Goal: Transaction & Acquisition: Obtain resource

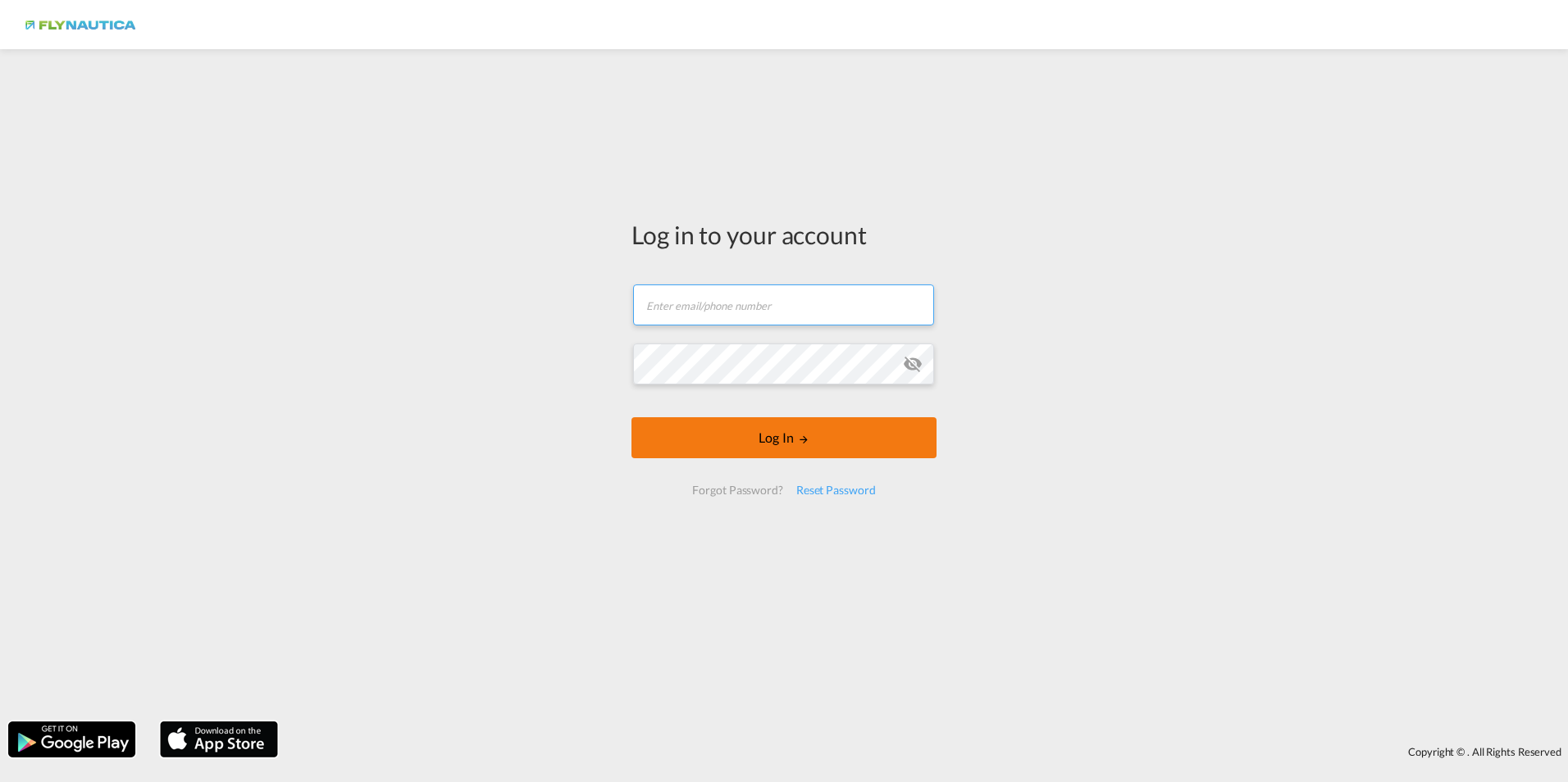
type input "[DOMAIN_NAME][EMAIL_ADDRESS][DOMAIN_NAME]"
click at [793, 438] on button "Log In" at bounding box center [784, 438] width 305 height 41
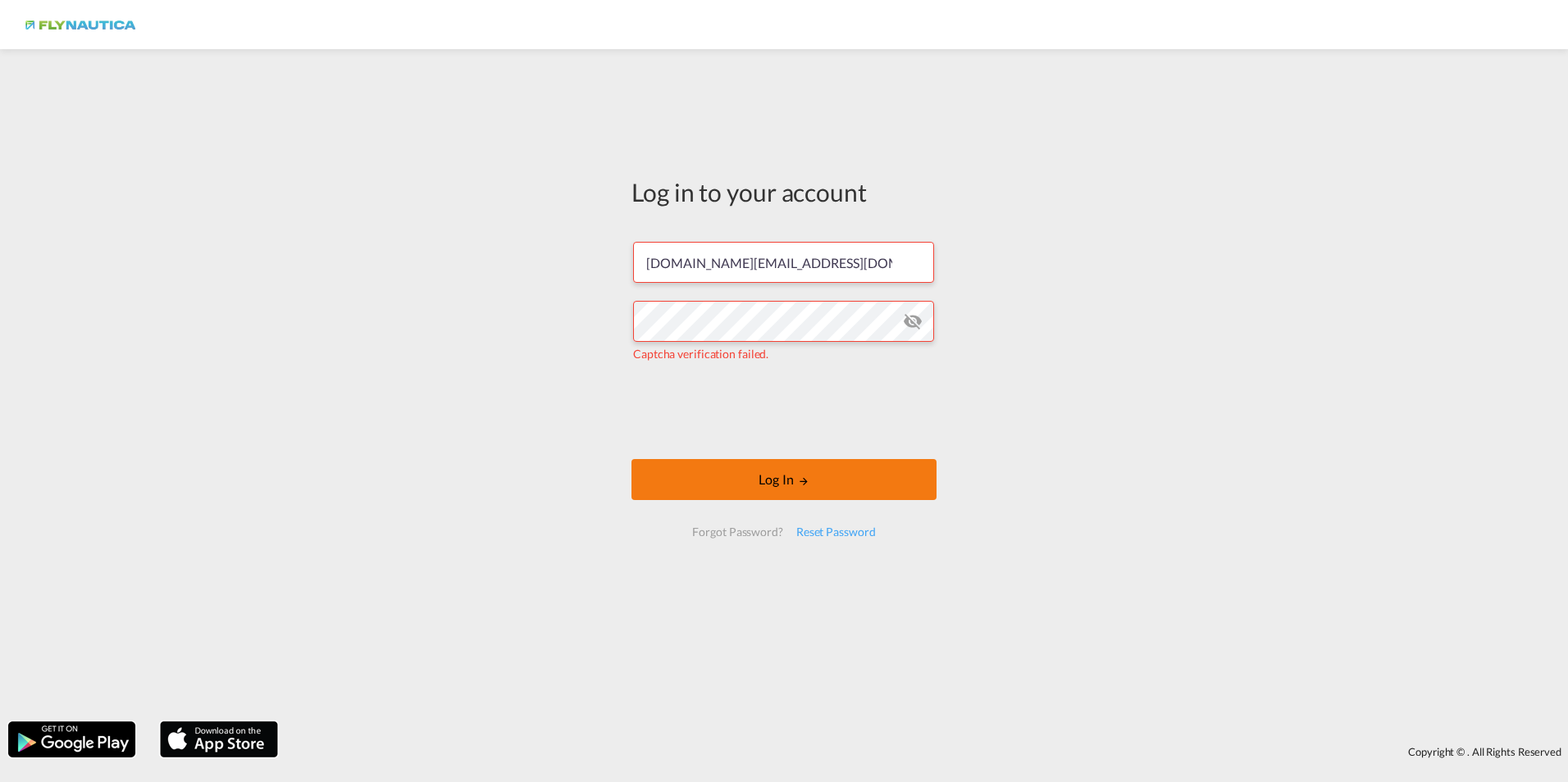
click at [778, 480] on button "Log In" at bounding box center [784, 480] width 305 height 41
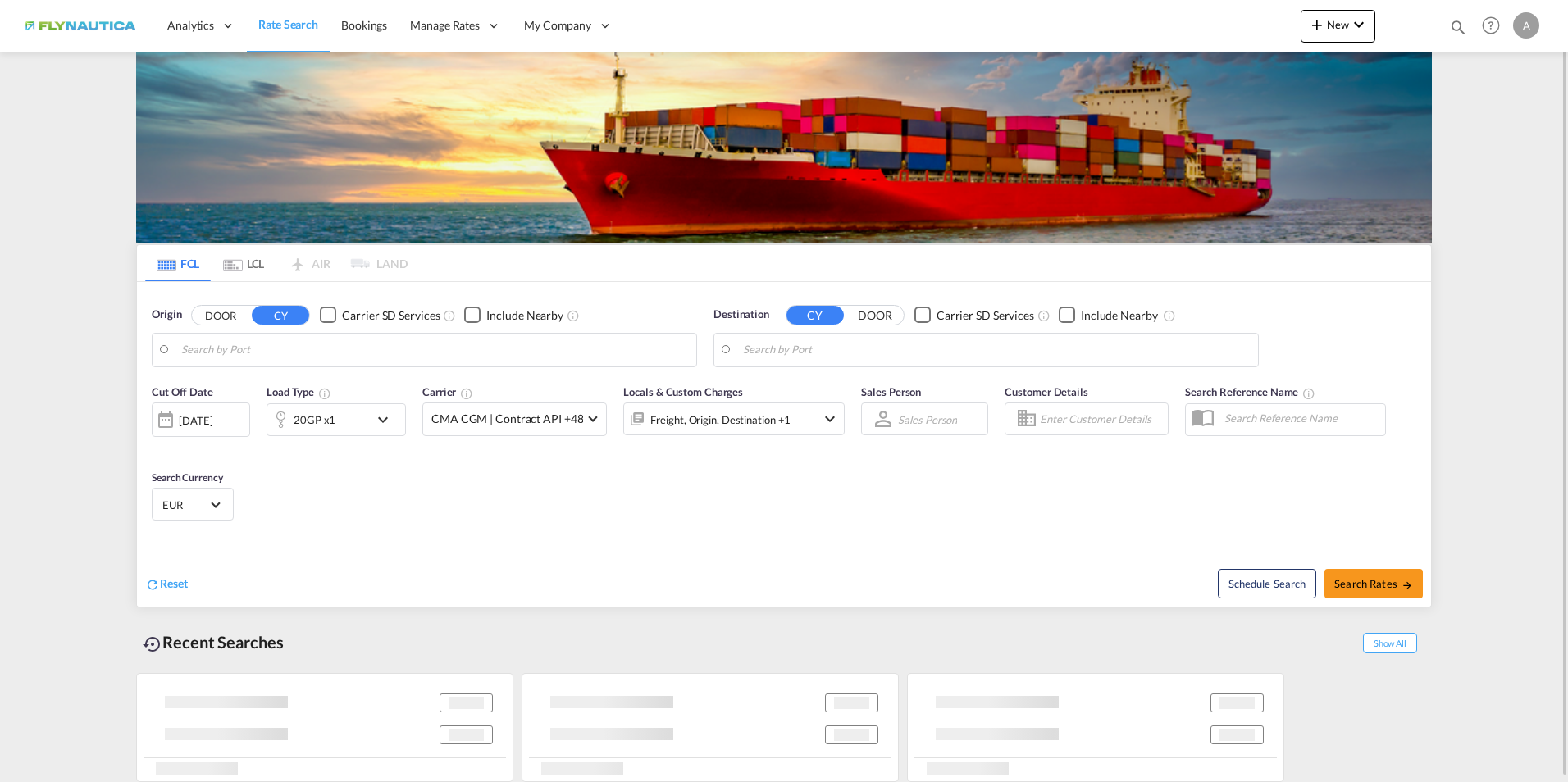
type input "[GEOGRAPHIC_DATA], BEANR"
type input "Puerto [PERSON_NAME], GTPBR"
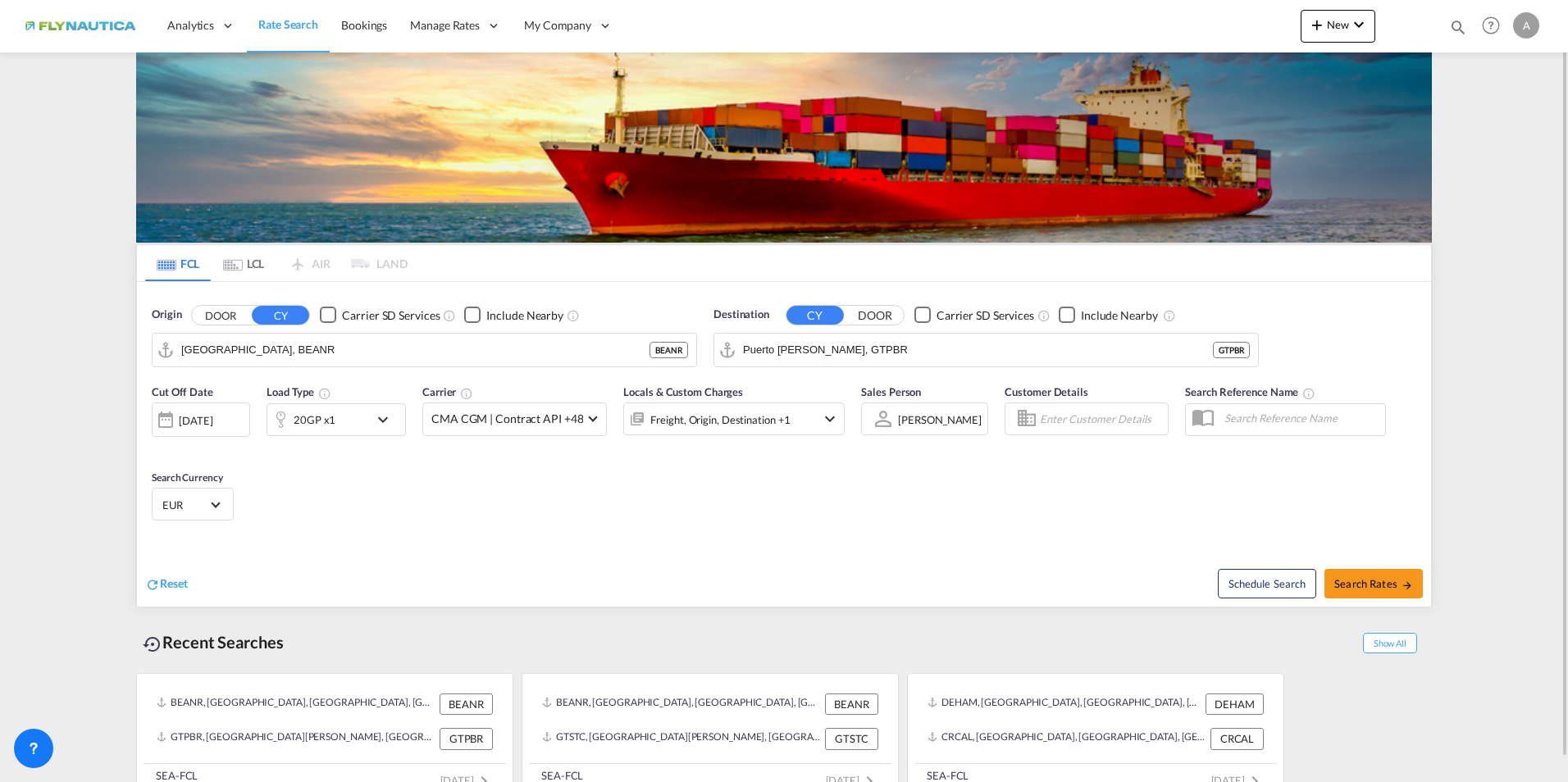
click at [236, 269] on md-icon "Use the left and right arrow keys to navigate between tabs" at bounding box center [233, 266] width 20 height 12
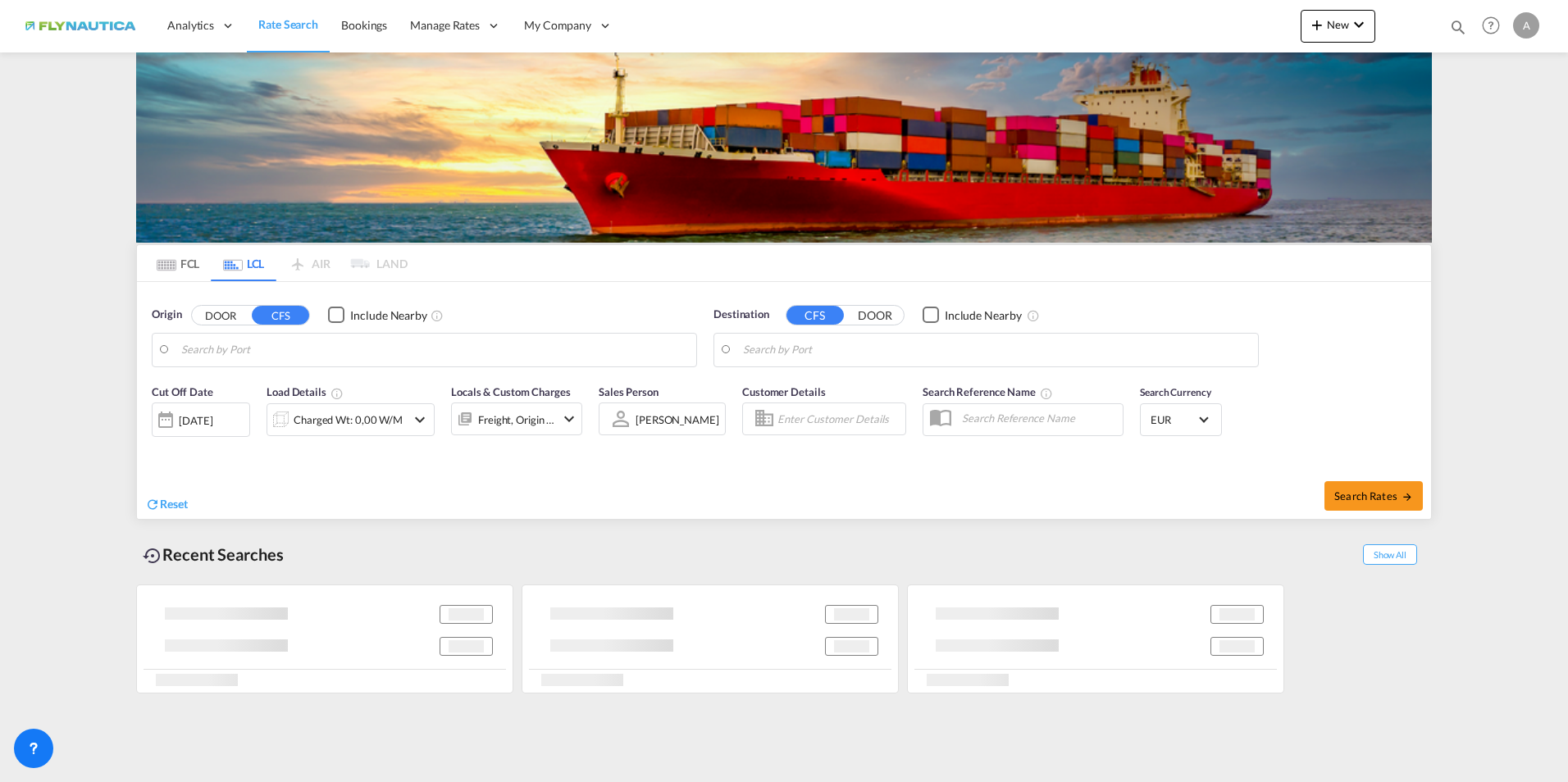
type input "DE-25836, [PERSON_NAME], [GEOGRAPHIC_DATA], [GEOGRAPHIC_DATA], Osterhever, [GEO…"
type input "[GEOGRAPHIC_DATA][PERSON_NAME], CRSJO"
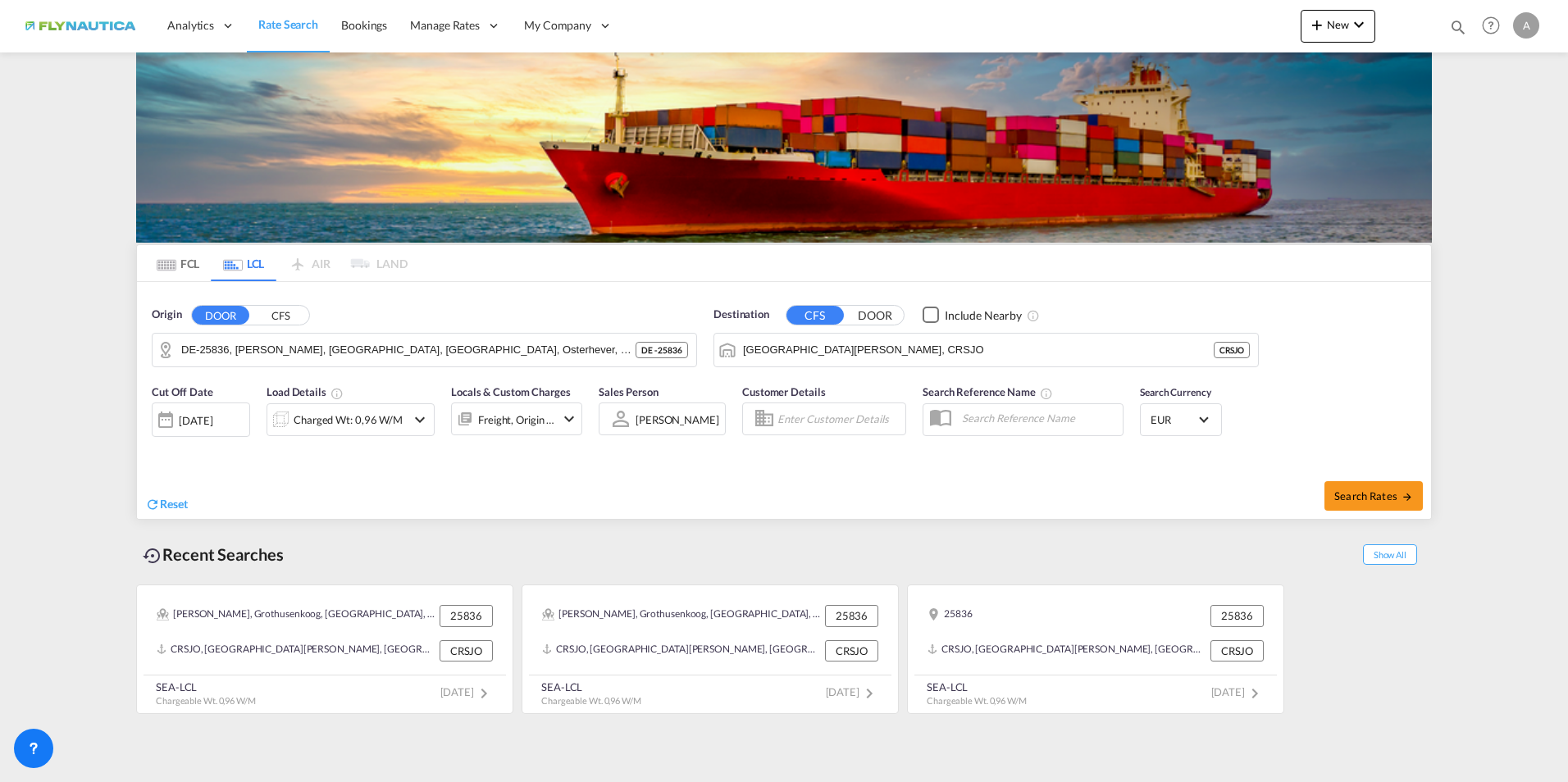
click at [283, 318] on button "CFS" at bounding box center [280, 315] width 58 height 19
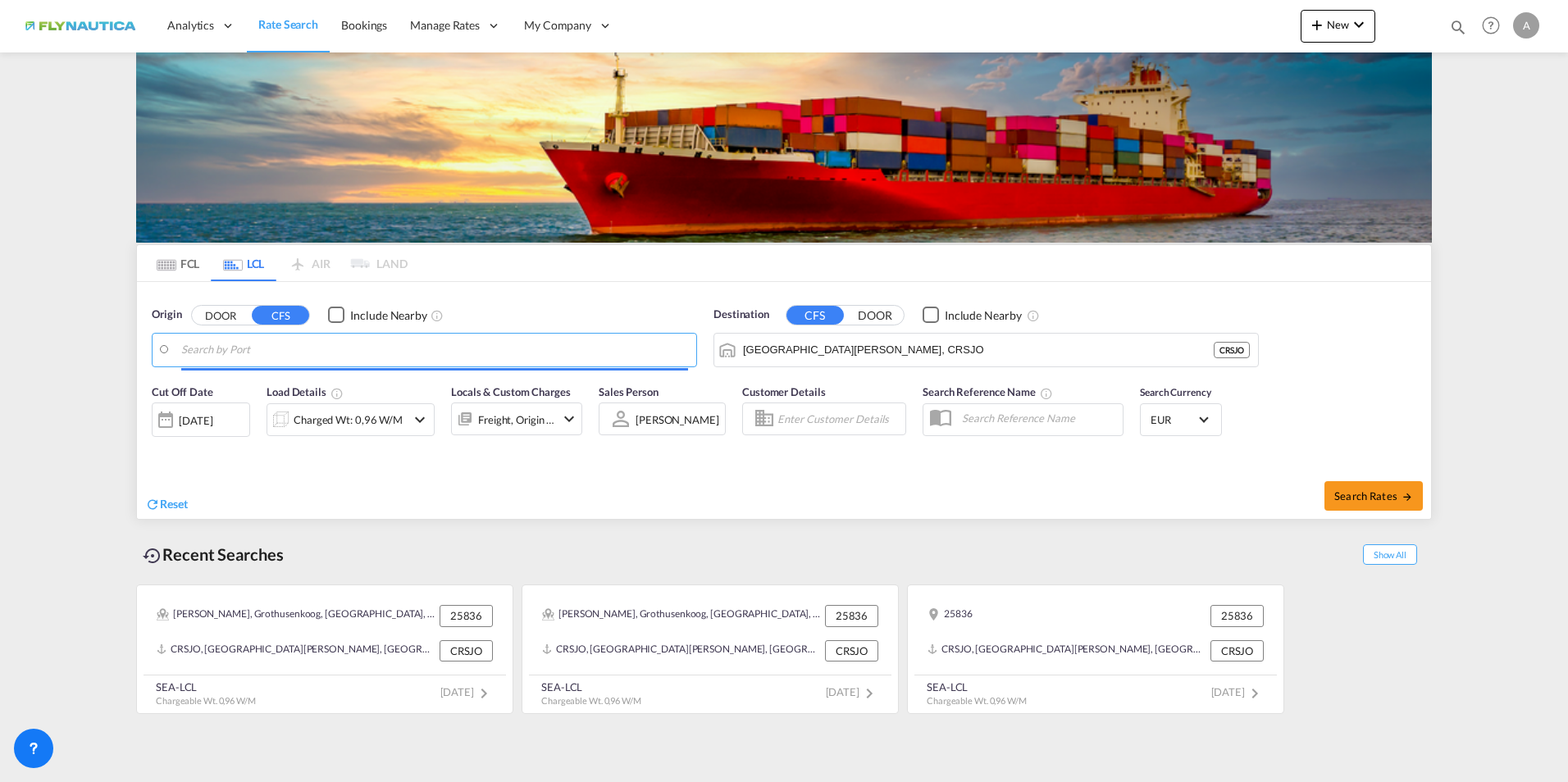
click at [266, 355] on input "Search by Port" at bounding box center [435, 350] width 507 height 25
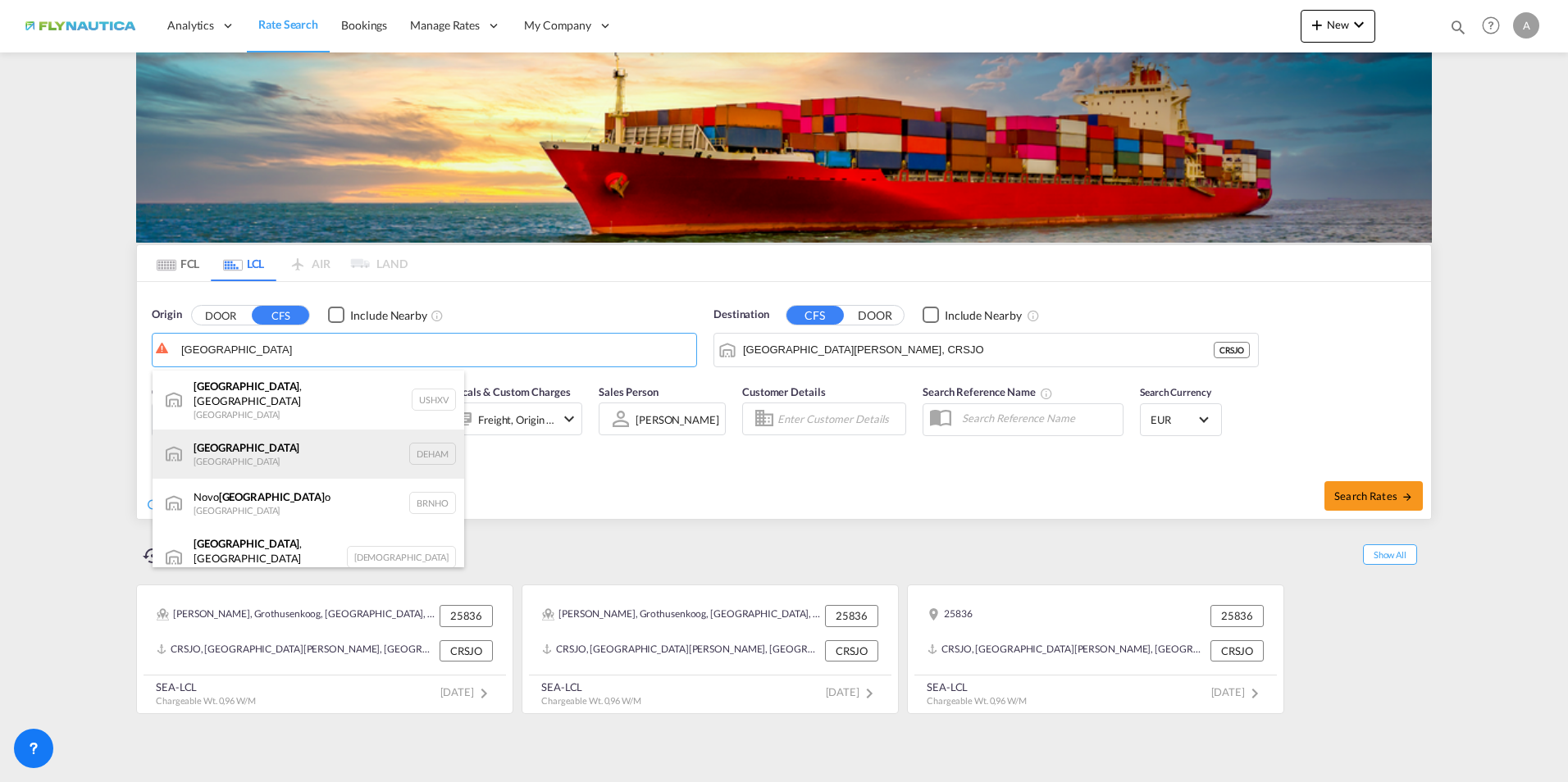
click at [275, 446] on div "[GEOGRAPHIC_DATA] [GEOGRAPHIC_DATA] DEHAM" at bounding box center [308, 454] width 312 height 49
type input "[GEOGRAPHIC_DATA], [GEOGRAPHIC_DATA]"
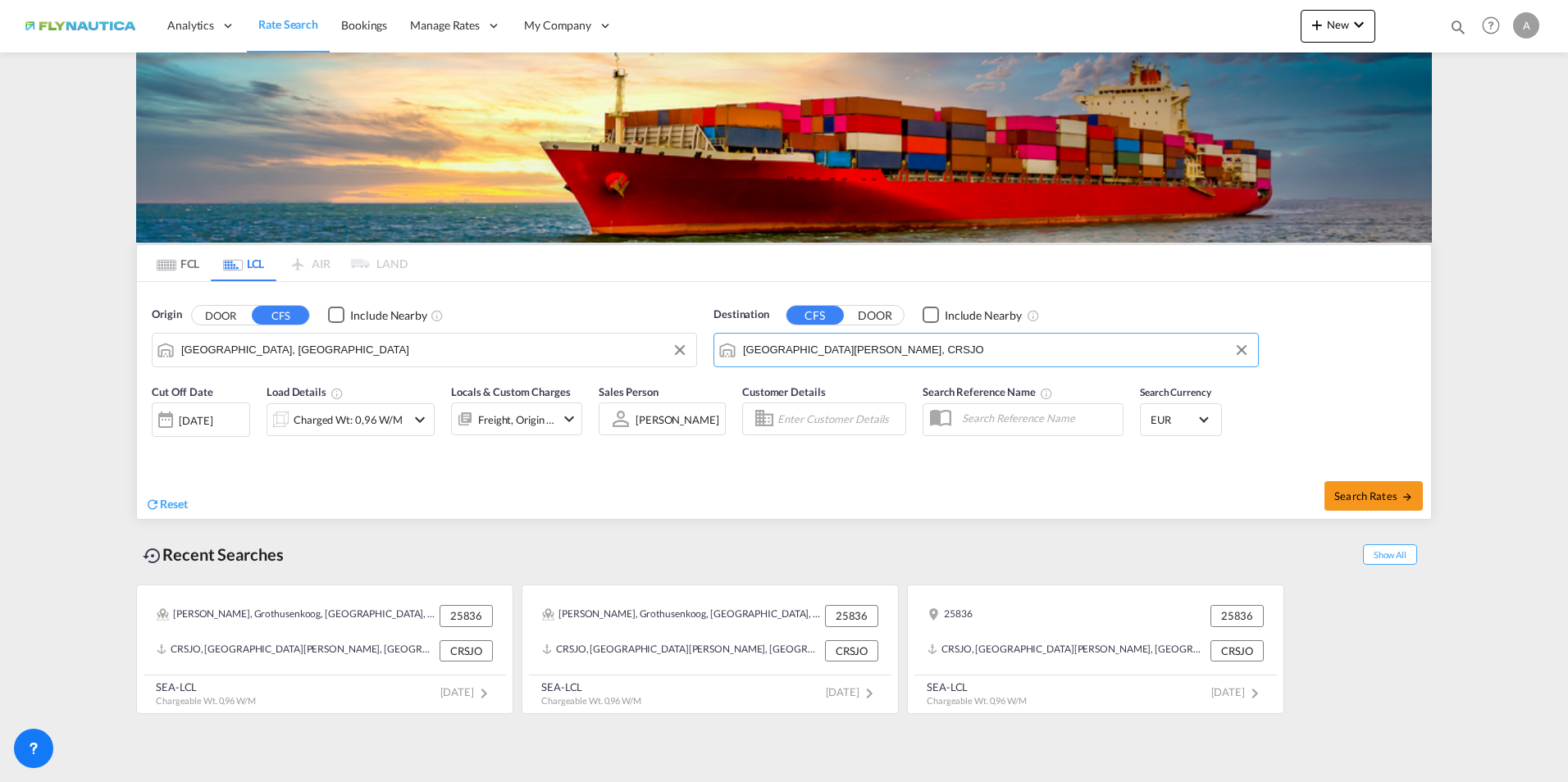
click at [867, 345] on input "[GEOGRAPHIC_DATA][PERSON_NAME], CRSJO" at bounding box center [996, 350] width 507 height 25
drag, startPoint x: 847, startPoint y: 350, endPoint x: 695, endPoint y: 330, distance: 153.3
click at [695, 330] on div "Origin DOOR CFS Include Nearby [GEOGRAPHIC_DATA], DEHAM Destination CFS DOOR In…" at bounding box center [784, 328] width 1295 height 94
click at [806, 391] on div "Ad Dammam [GEOGRAPHIC_DATA] [GEOGRAPHIC_DATA]" at bounding box center [870, 394] width 312 height 49
type input "Ad Dammam, SADMM"
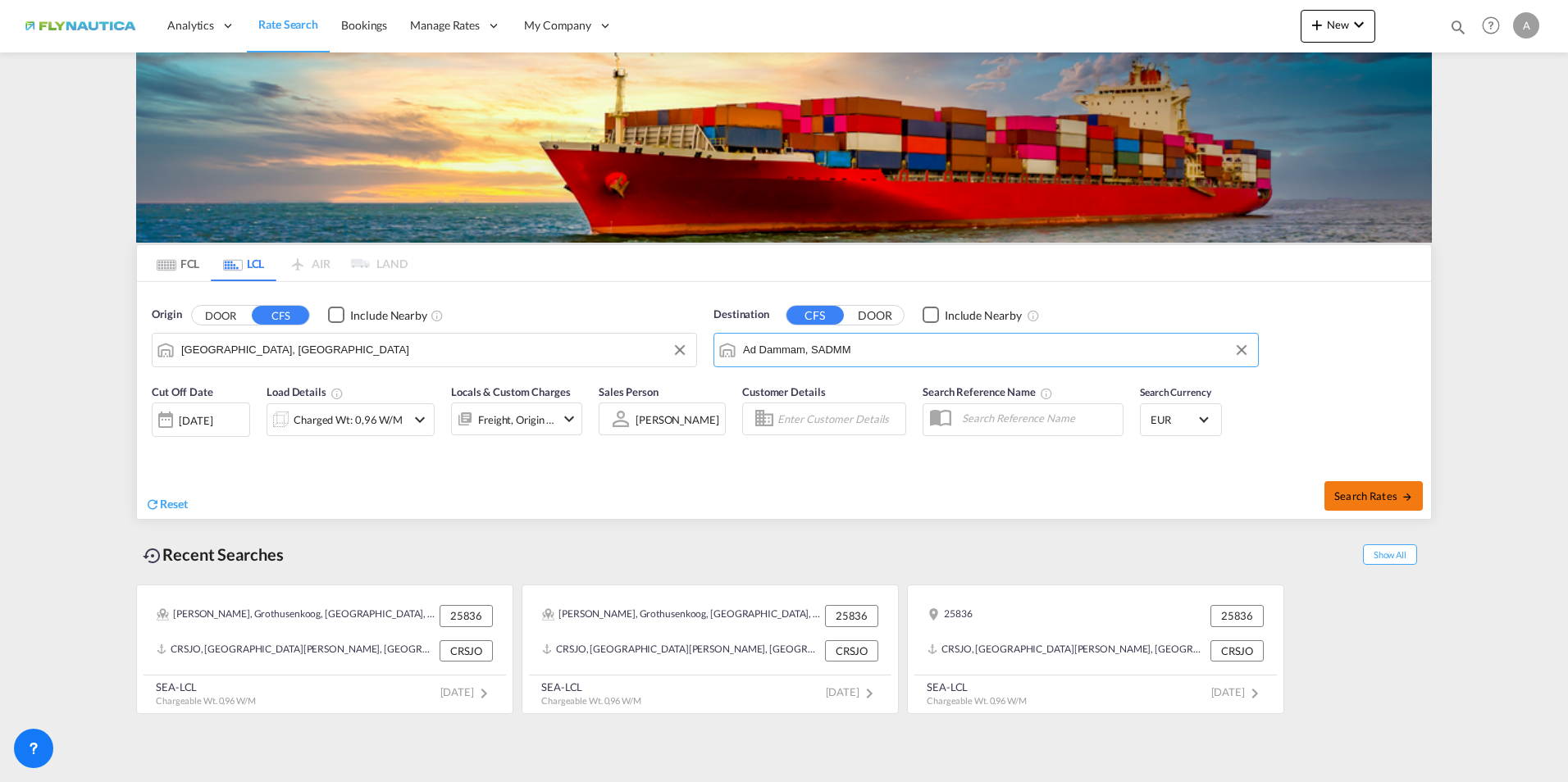
click at [1365, 497] on span "Search Rates" at bounding box center [1374, 496] width 79 height 13
type input "DEHAM to SADMM / [DATE]"
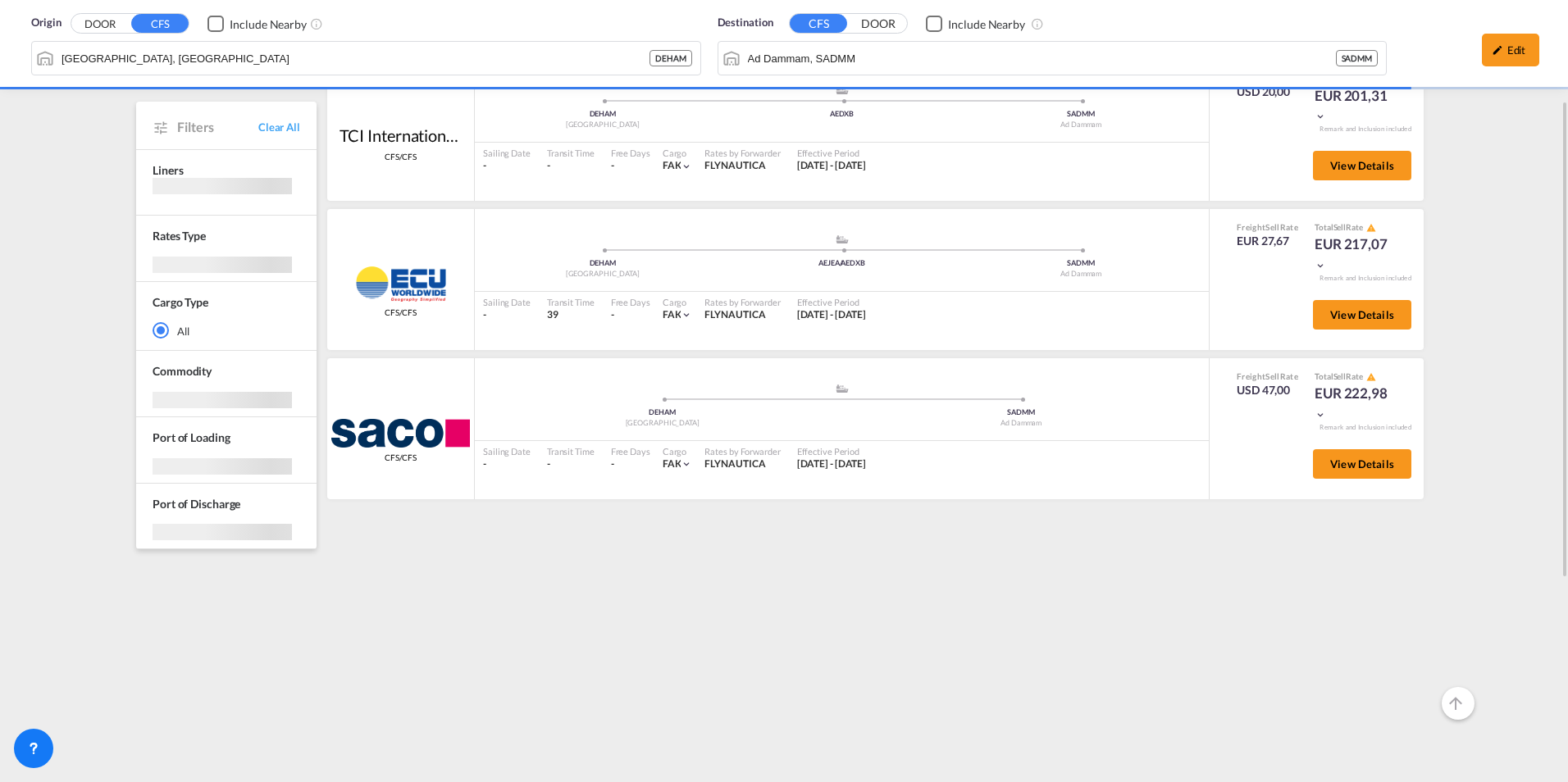
scroll to position [82, 0]
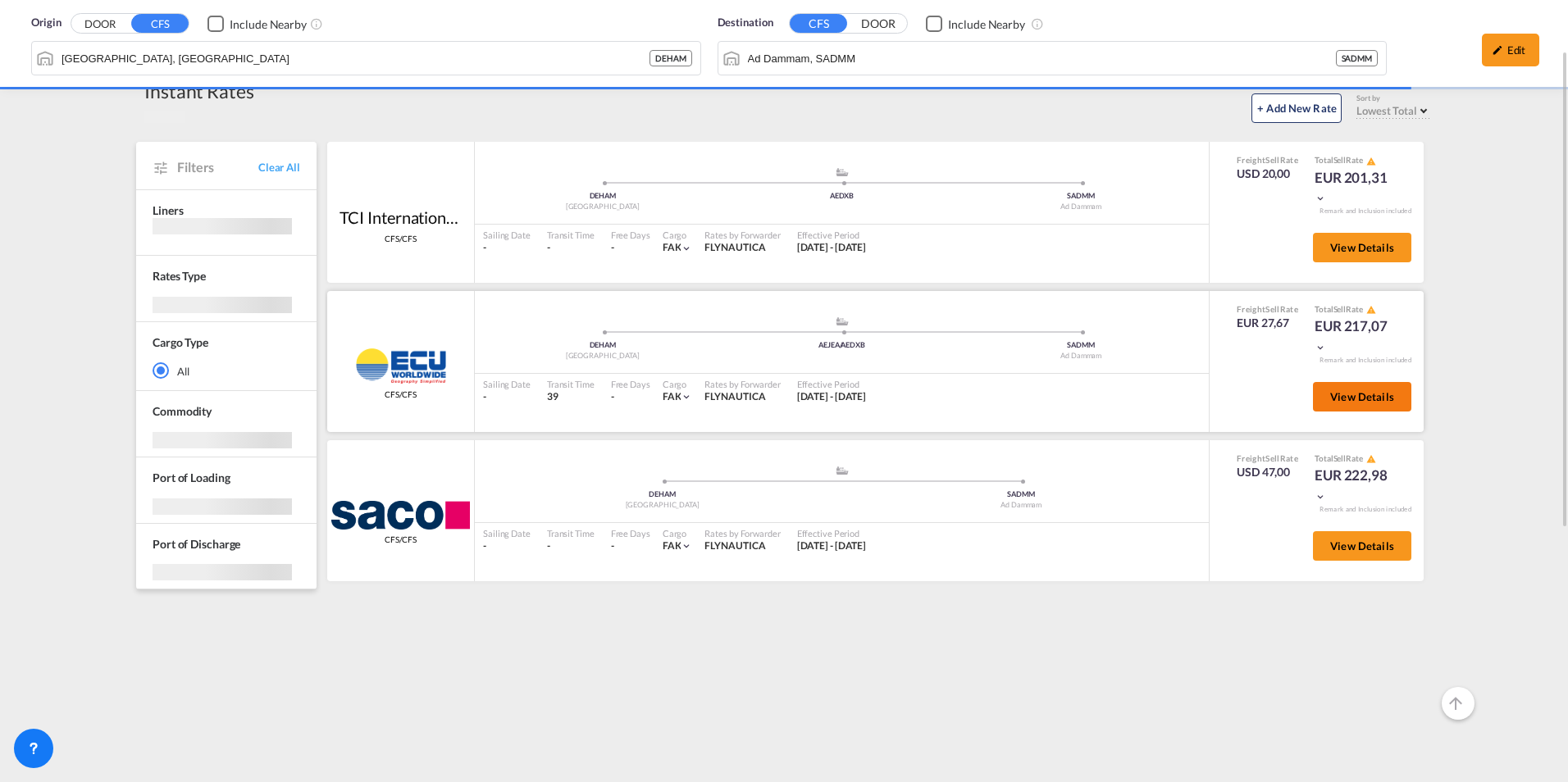
click at [1353, 400] on span "View Details" at bounding box center [1363, 396] width 64 height 13
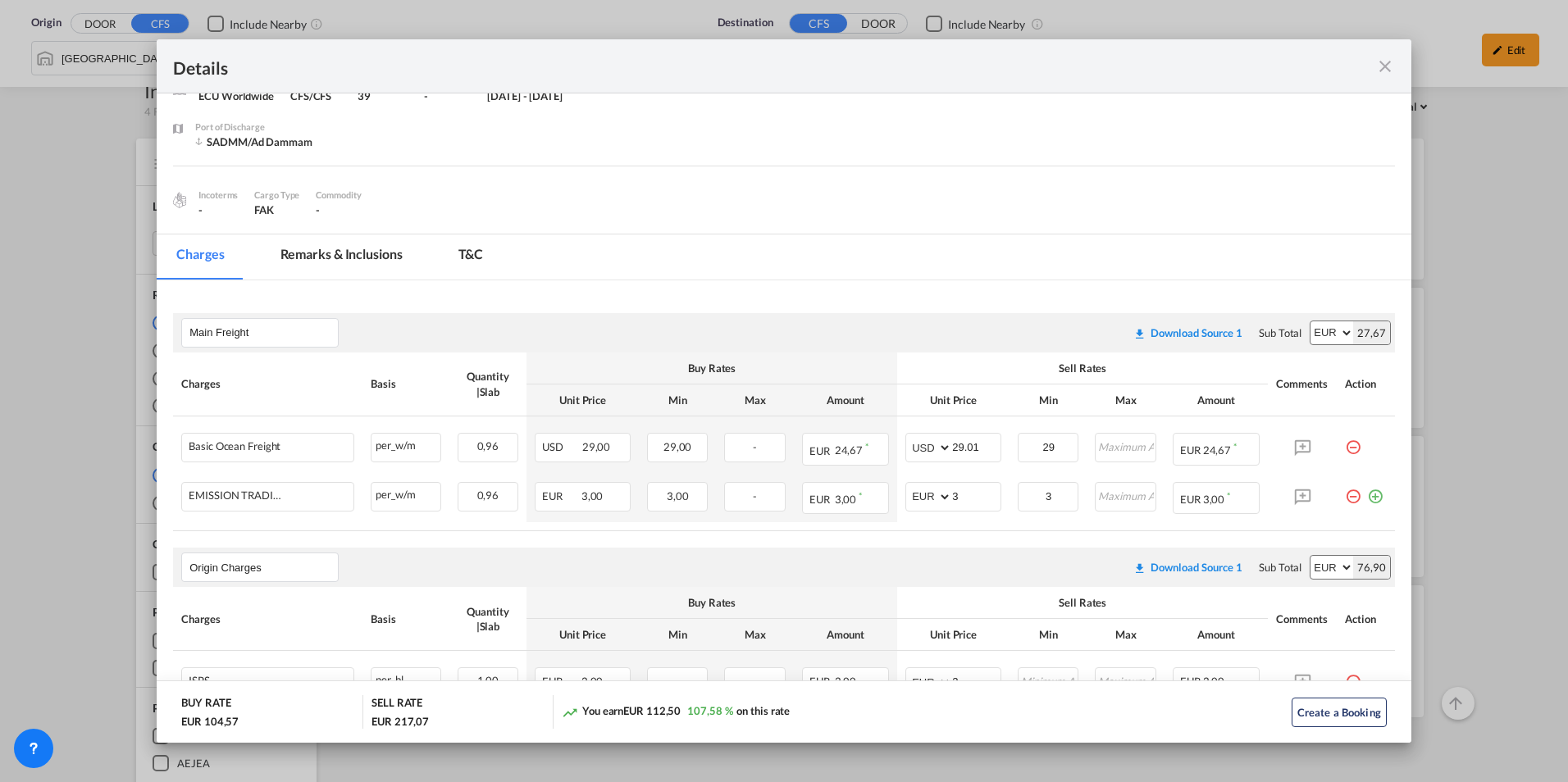
scroll to position [0, 0]
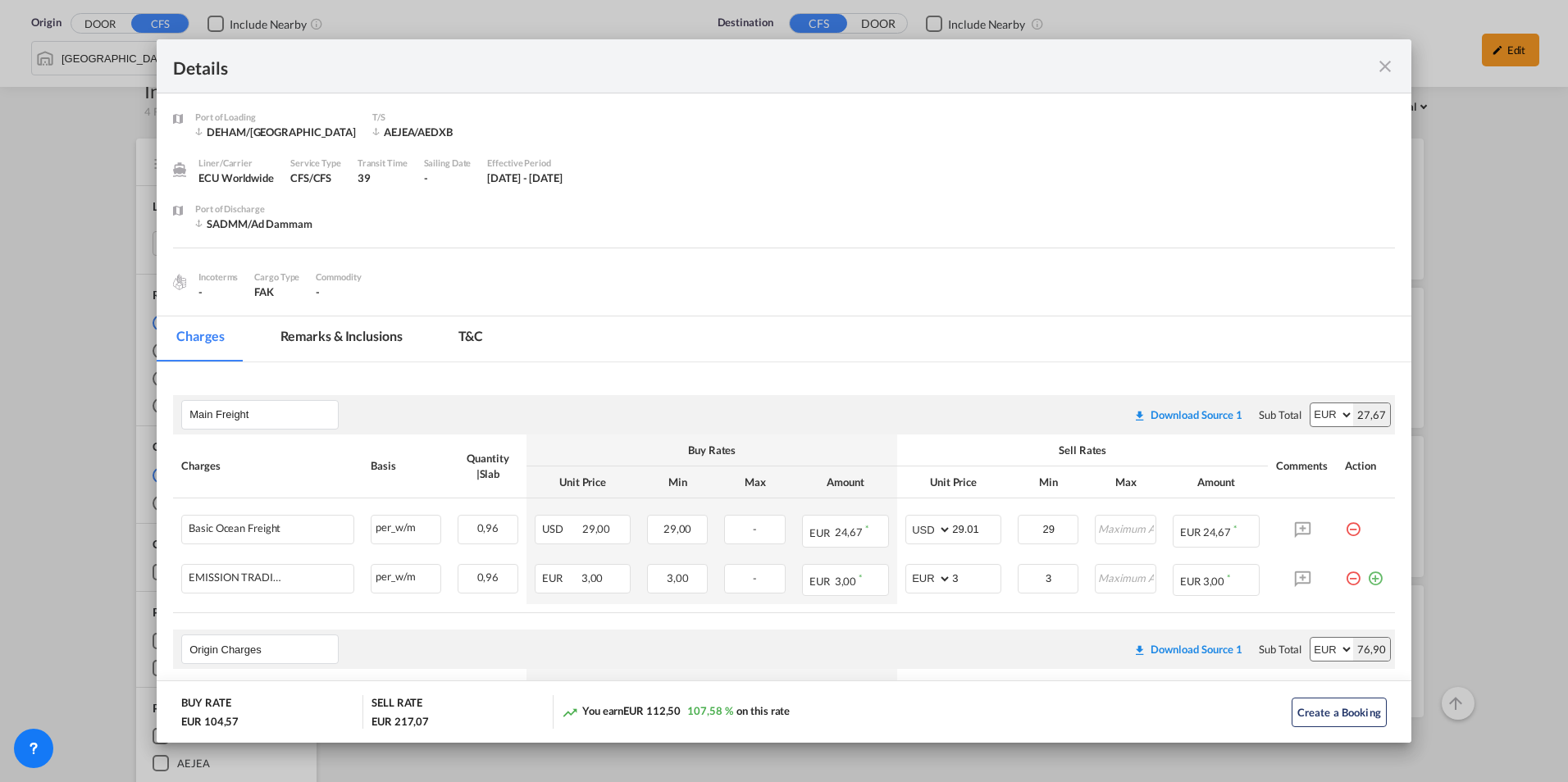
click at [1390, 65] on md-icon "icon-close fg-AAA8AD m-0 cursor" at bounding box center [1385, 66] width 20 height 20
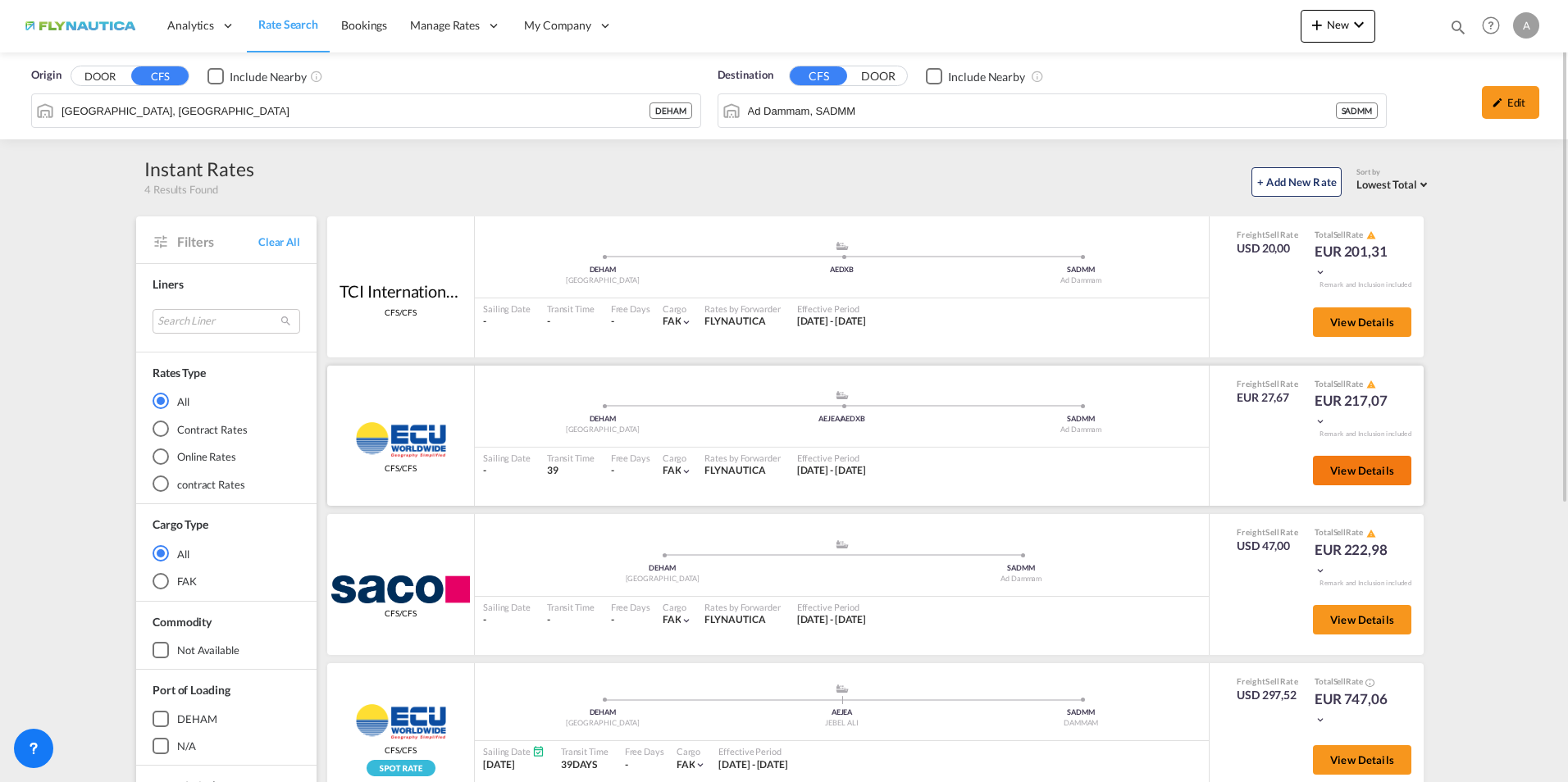
click at [1363, 474] on span "View Details" at bounding box center [1363, 470] width 64 height 13
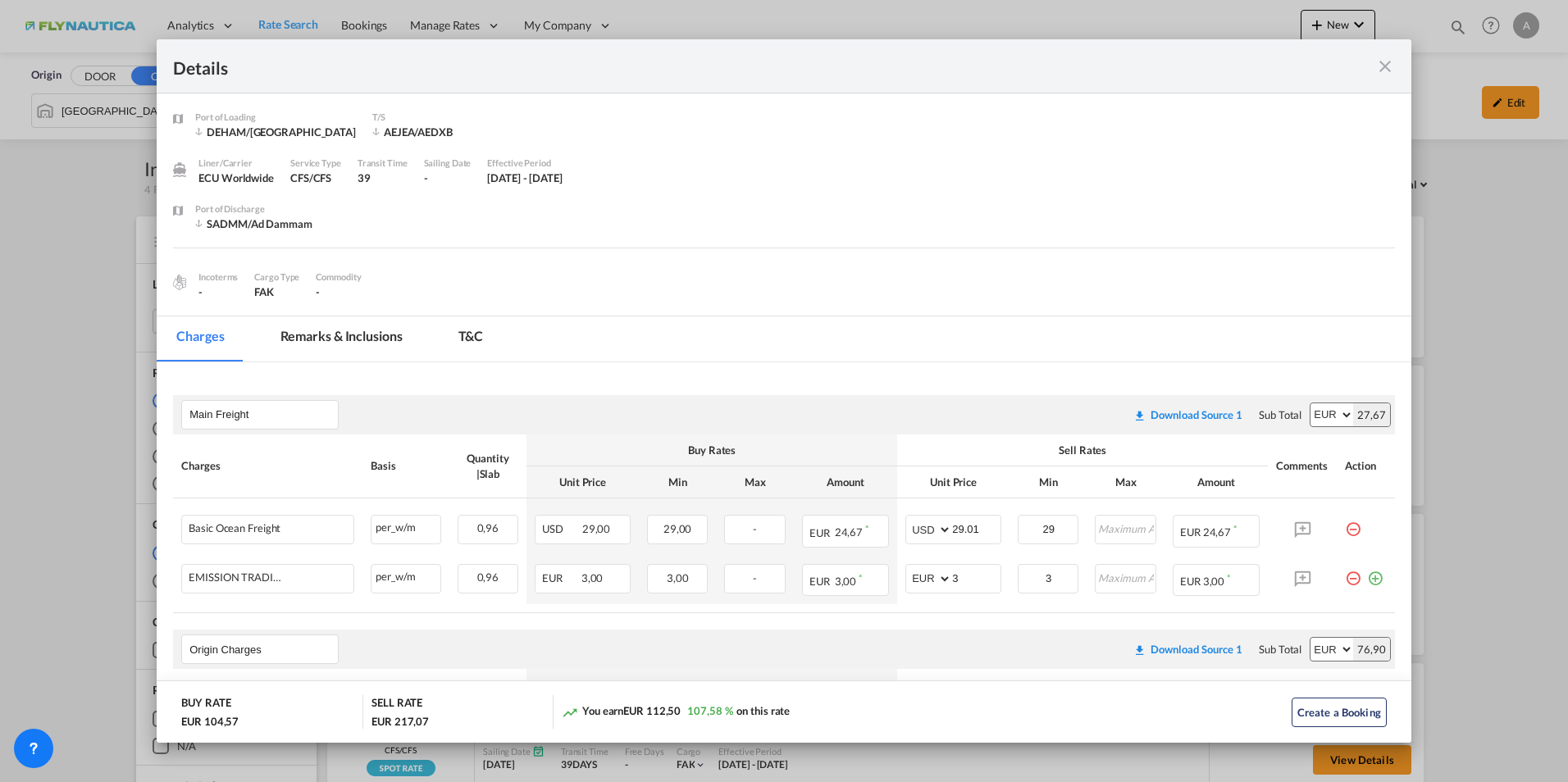
click at [1387, 67] on md-icon "icon-close fg-AAA8AD m-0 cursor" at bounding box center [1385, 66] width 20 height 20
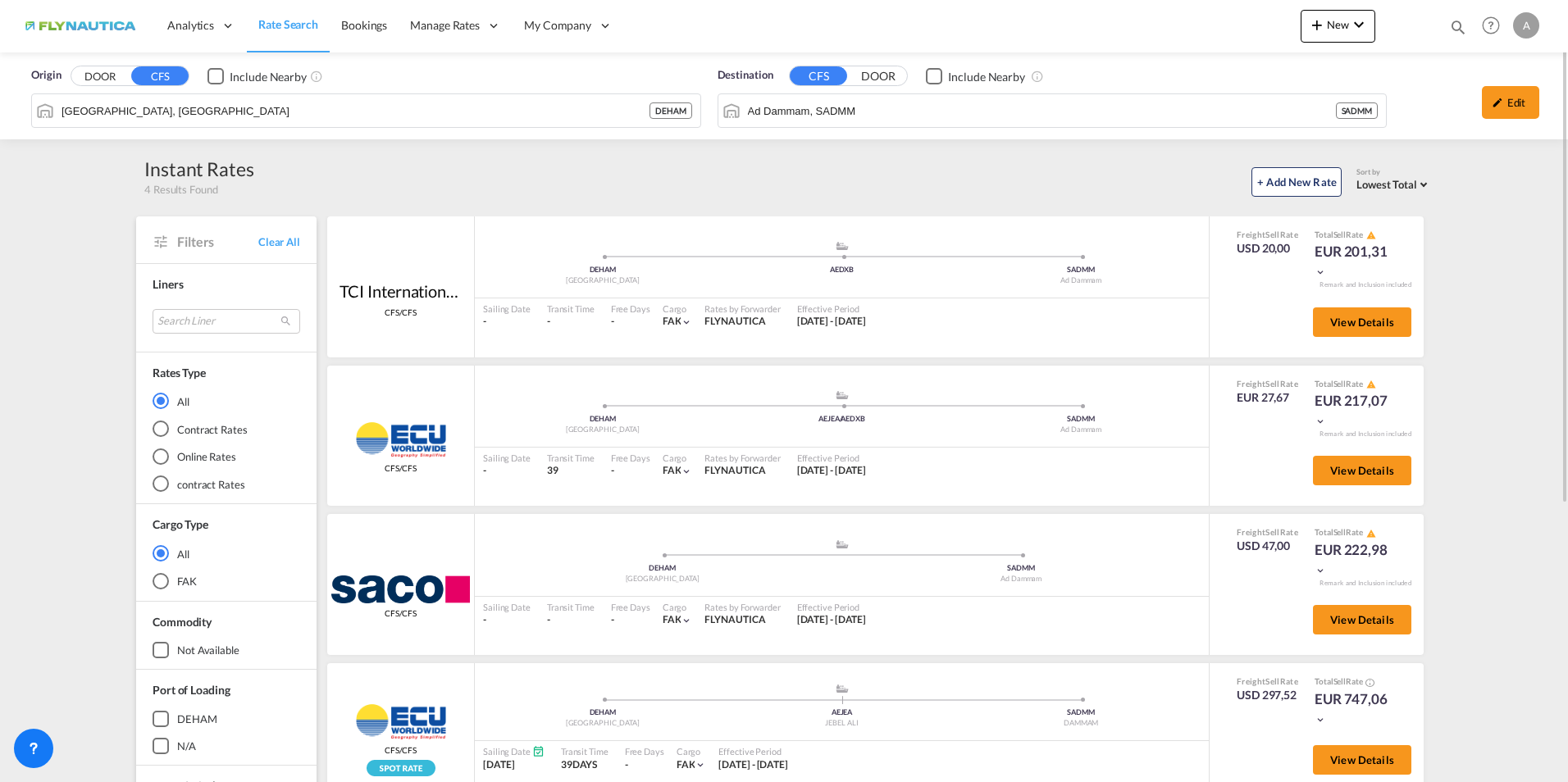
click at [111, 27] on img at bounding box center [80, 26] width 111 height 37
click at [278, 11] on link "Rate Search" at bounding box center [288, 26] width 83 height 53
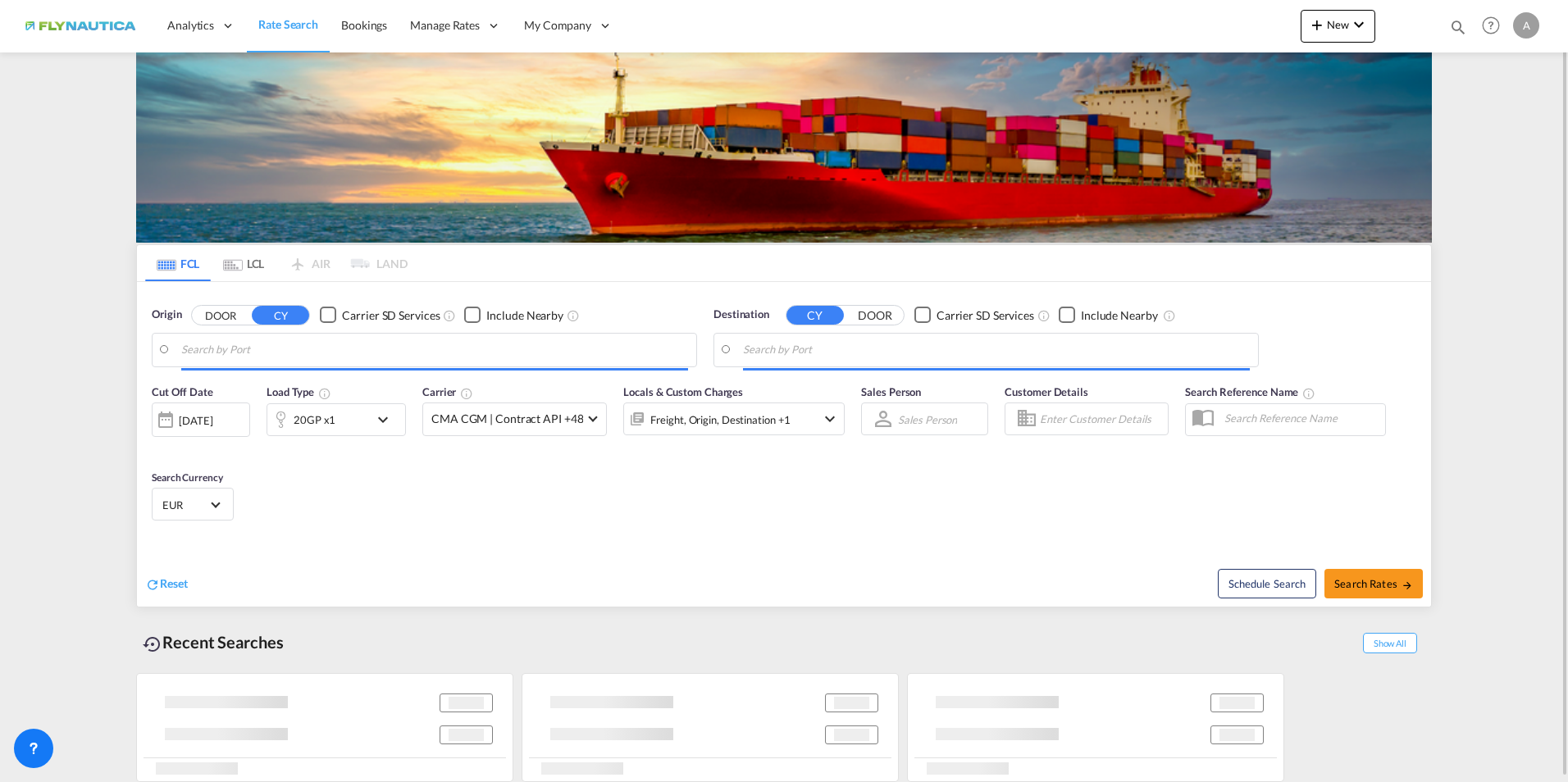
type input "[GEOGRAPHIC_DATA], BEANR"
type input "Puerto [PERSON_NAME], GTPBR"
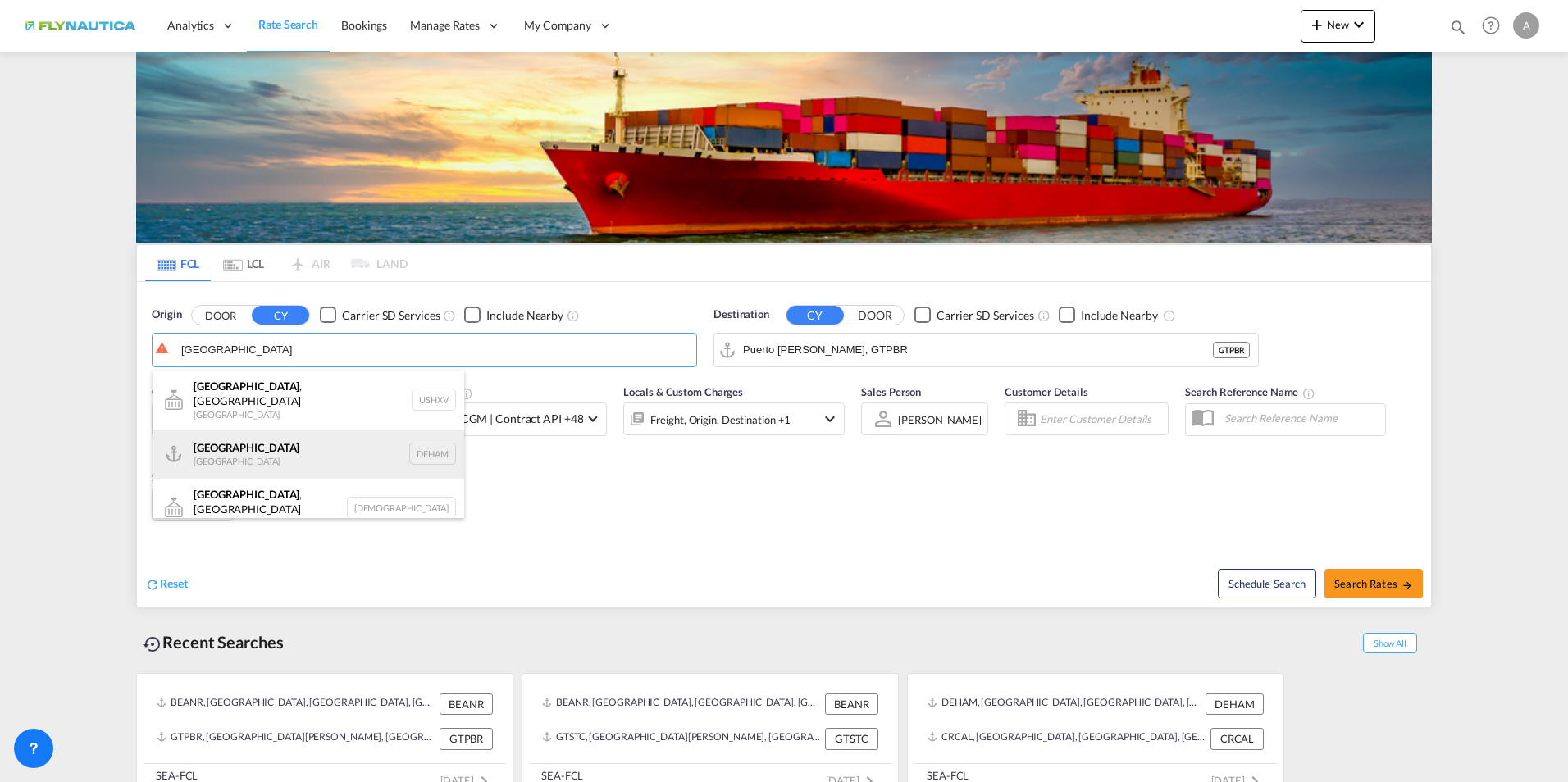
click at [273, 435] on div "[GEOGRAPHIC_DATA] [GEOGRAPHIC_DATA] DEHAM" at bounding box center [308, 454] width 312 height 49
type input "[GEOGRAPHIC_DATA], [GEOGRAPHIC_DATA]"
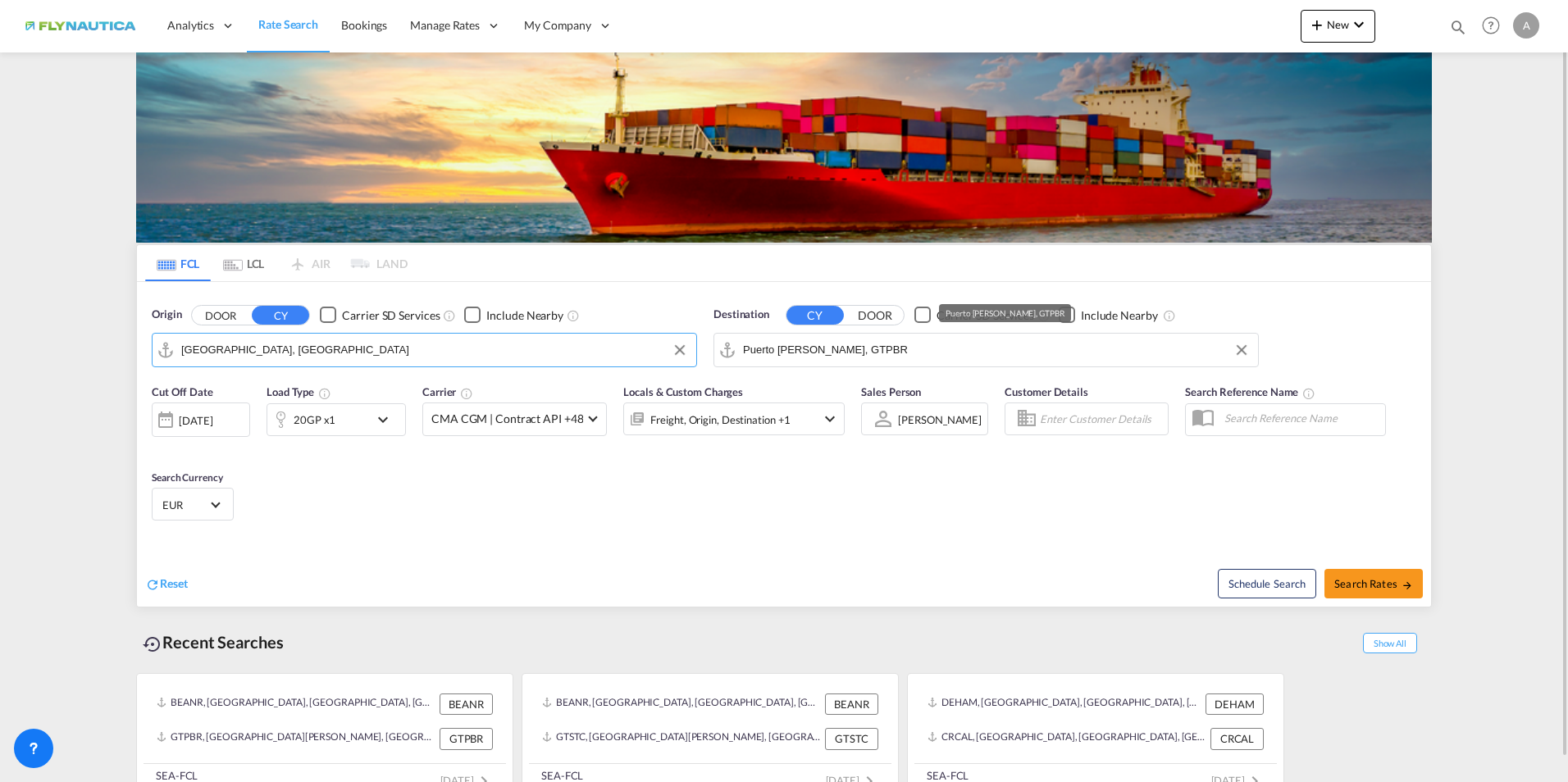
click at [885, 352] on input "Puerto [PERSON_NAME], GTPBR" at bounding box center [996, 350] width 507 height 25
type input "S"
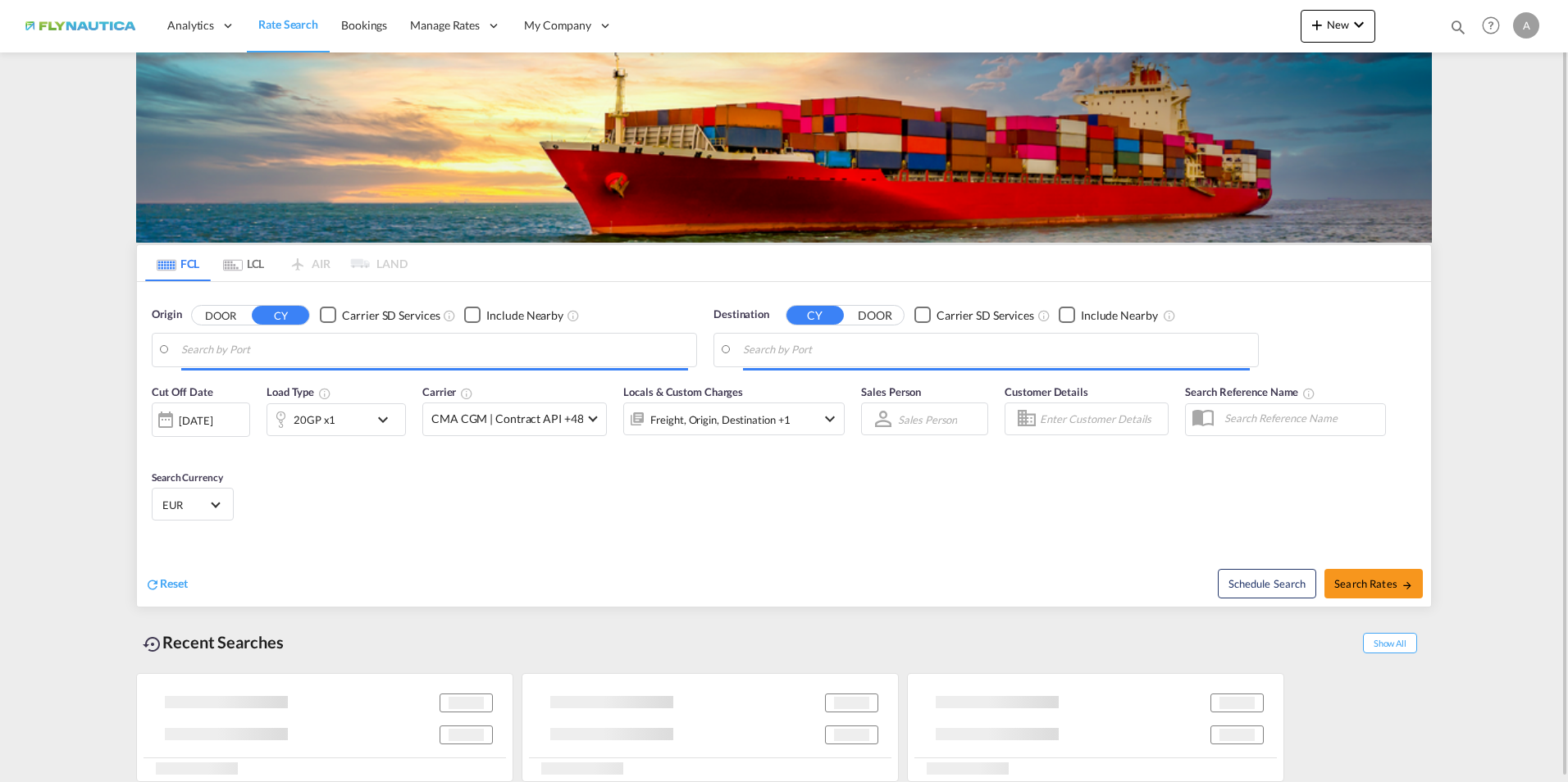
type input "[GEOGRAPHIC_DATA], BEANR"
type input "Puerto [PERSON_NAME], GTPBR"
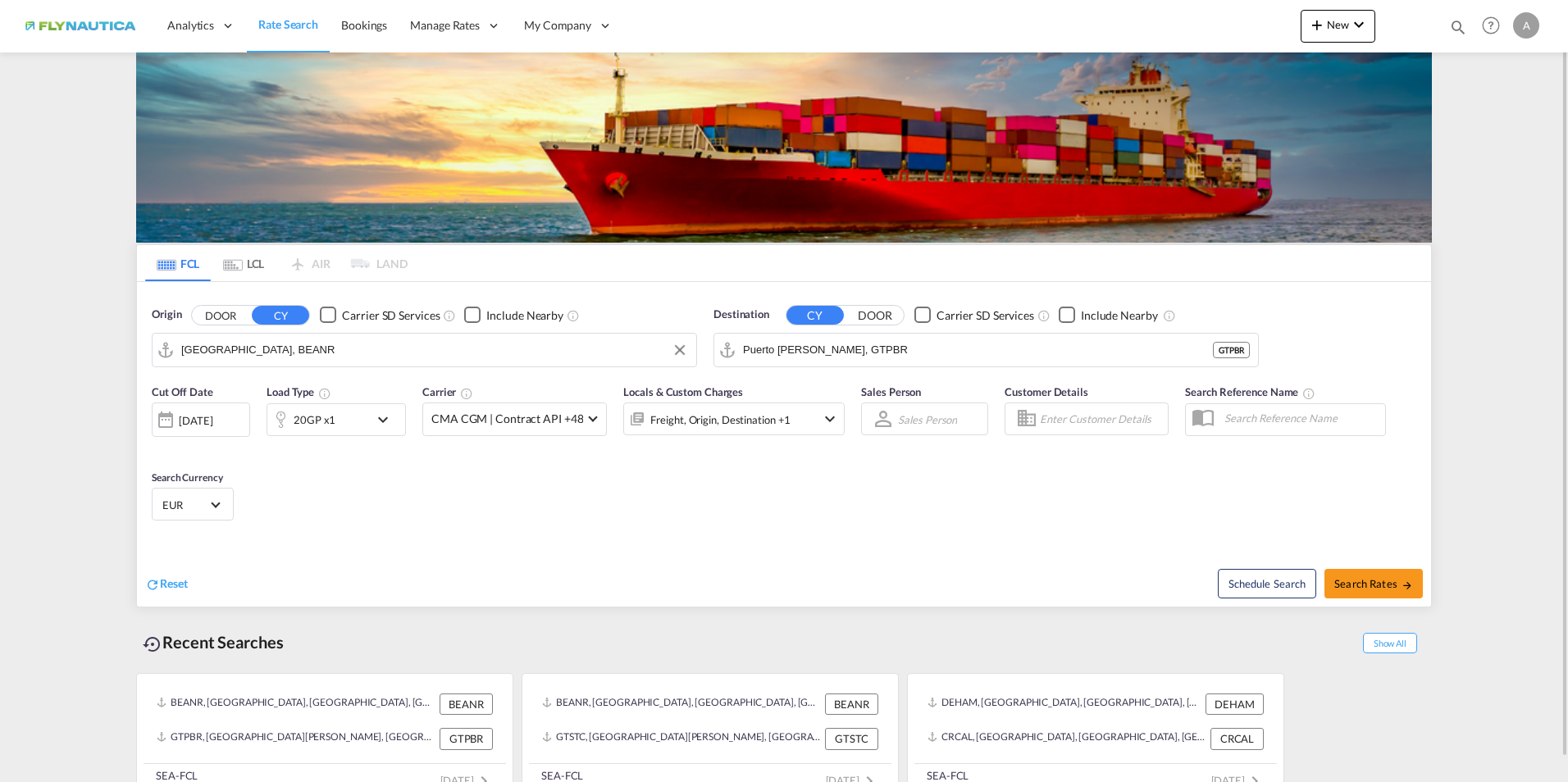
click at [283, 349] on input "[GEOGRAPHIC_DATA], BEANR" at bounding box center [435, 350] width 507 height 25
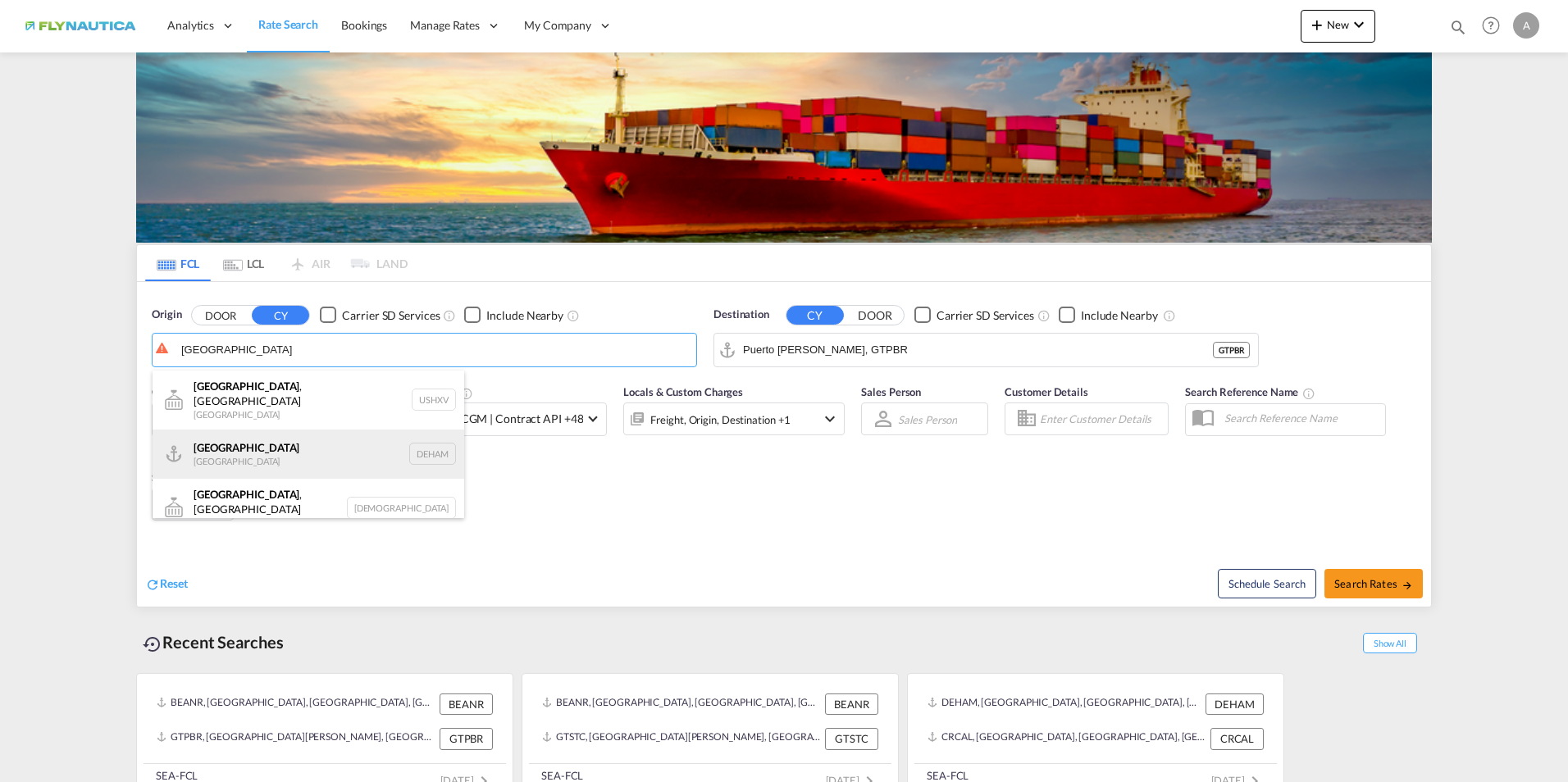
click at [260, 450] on div "[GEOGRAPHIC_DATA] [GEOGRAPHIC_DATA] DEHAM" at bounding box center [308, 454] width 312 height 49
type input "[GEOGRAPHIC_DATA], [GEOGRAPHIC_DATA]"
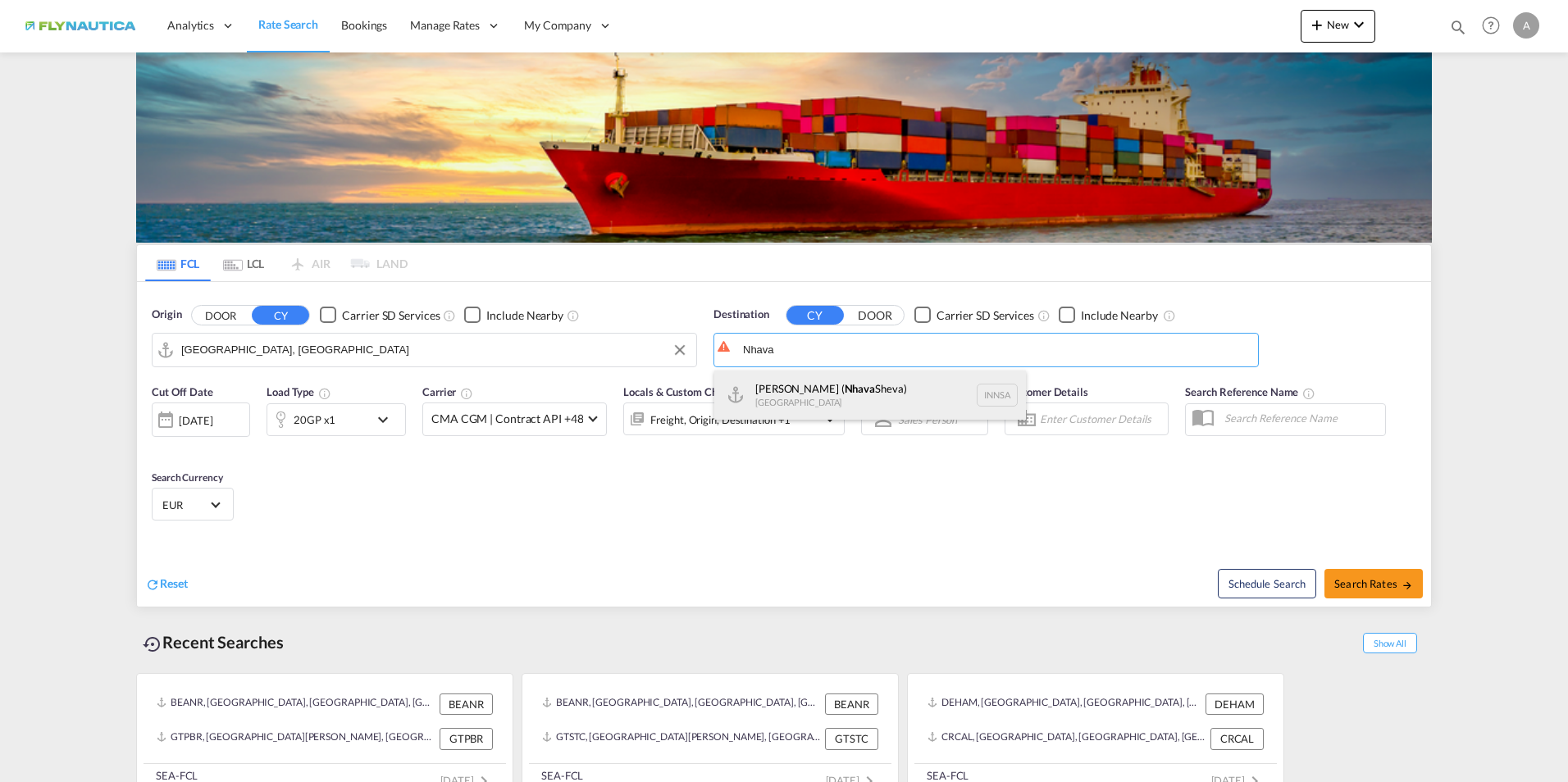
click at [886, 386] on div "Jawaharlal Nehru ( Nhava Sheva) India INNSA" at bounding box center [870, 394] width 312 height 49
type input "Jawaharlal Nehru (Nhava Sheva), INNSA"
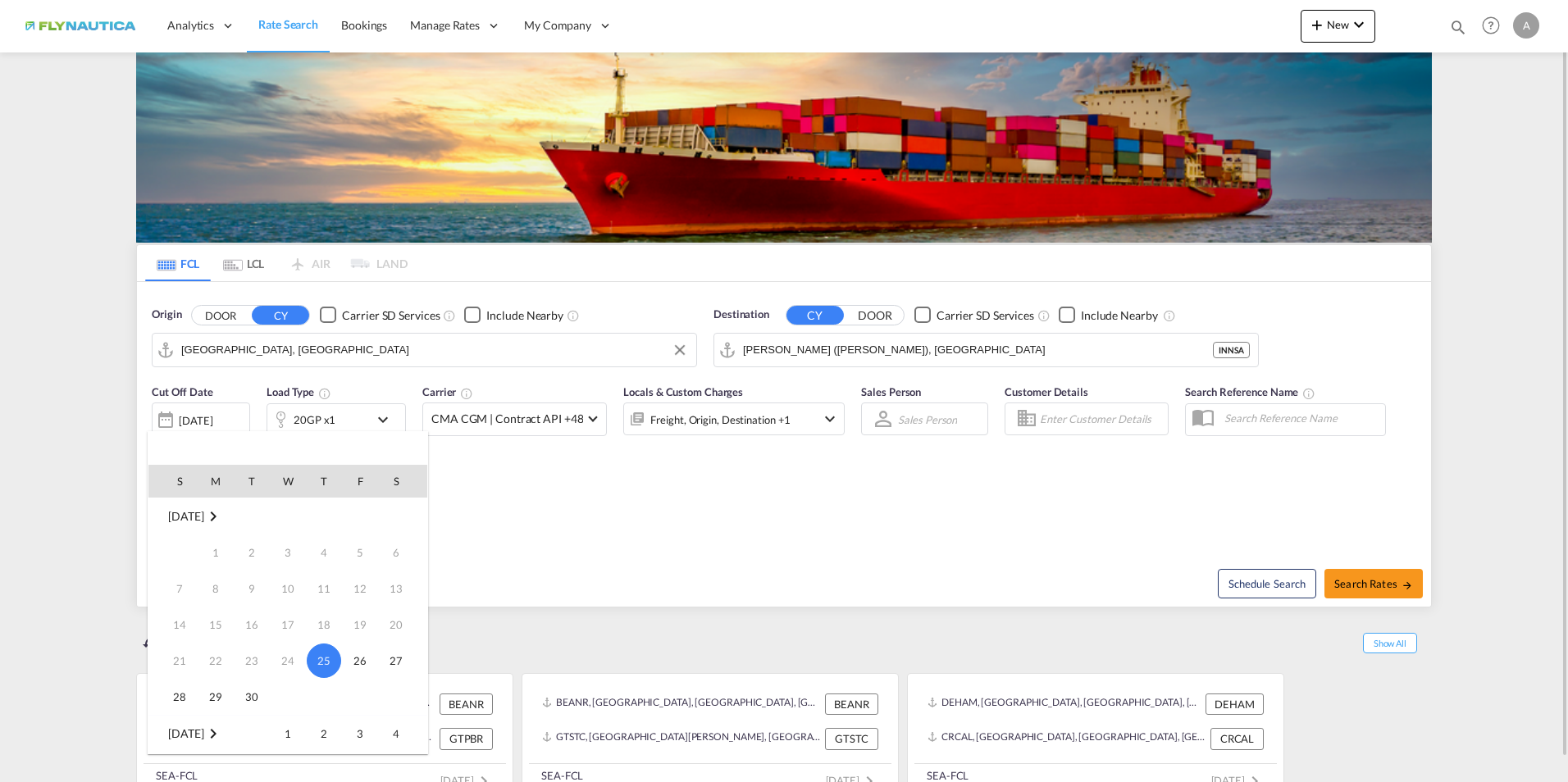
click at [852, 523] on div at bounding box center [784, 391] width 1568 height 782
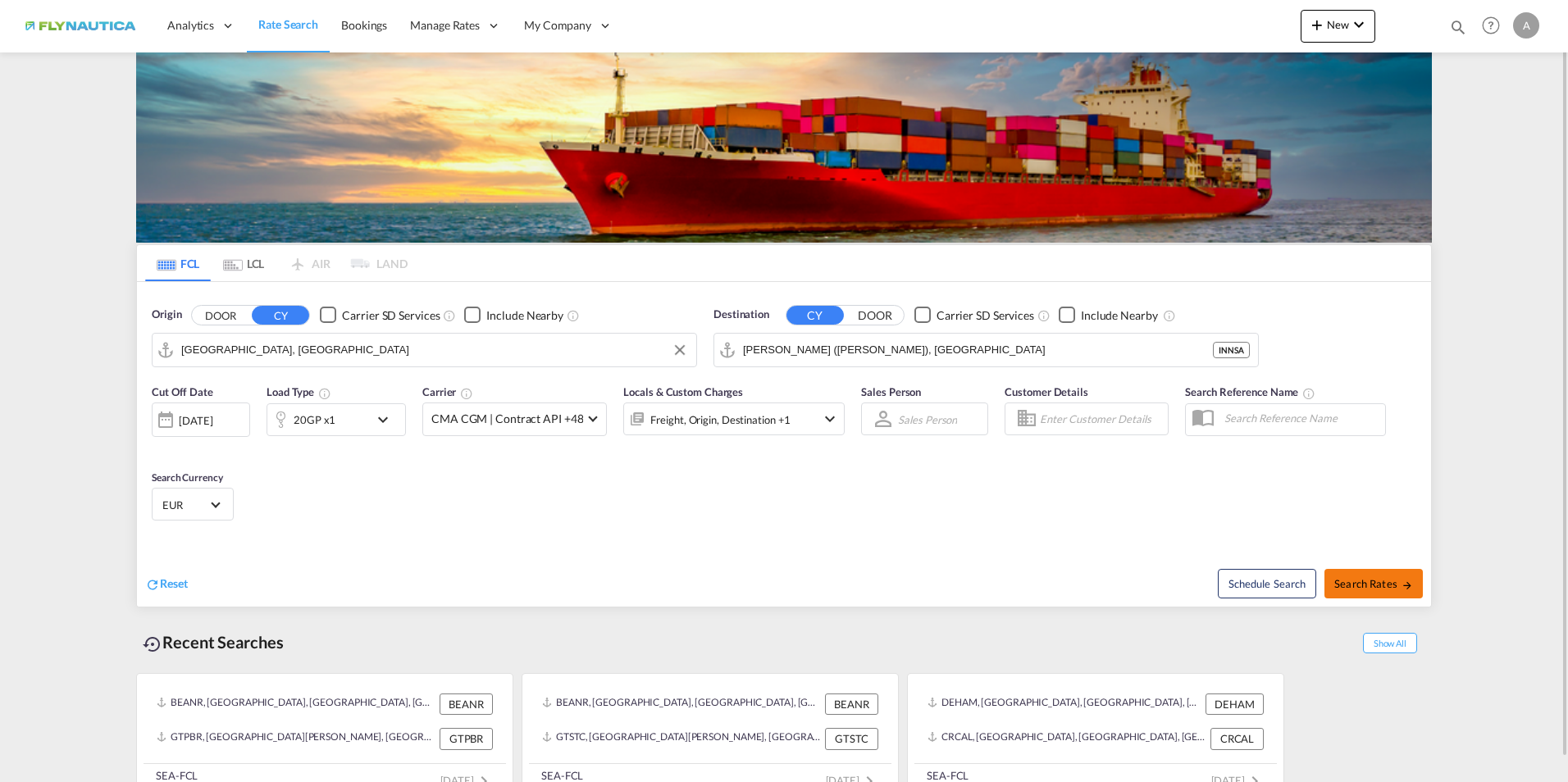
click at [1378, 579] on span "Search Rates" at bounding box center [1374, 583] width 79 height 13
type input "DEHAM to INNSA / 25 Sep 2025"
